Goal: Task Accomplishment & Management: Use online tool/utility

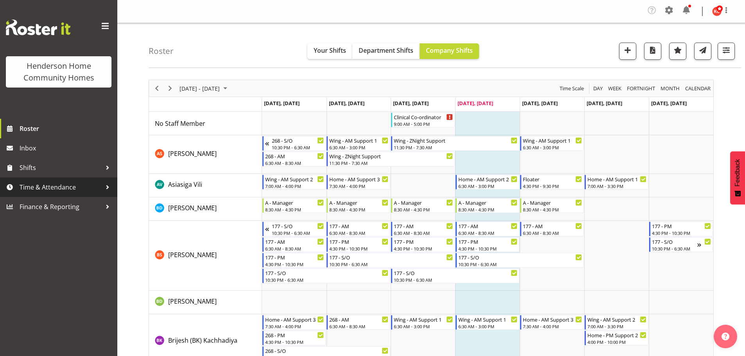
click at [38, 185] on span "Time & Attendance" at bounding box center [61, 187] width 82 height 12
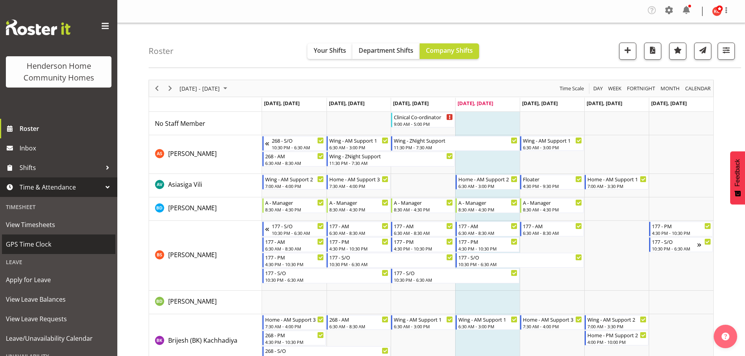
click at [19, 248] on span "GPS Time Clock" at bounding box center [59, 245] width 106 height 12
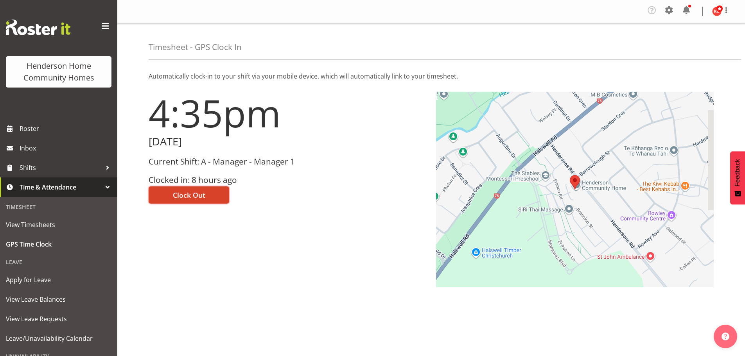
click at [200, 197] on span "Clock Out" at bounding box center [189, 195] width 32 height 10
